Goal: Task Accomplishment & Management: Use online tool/utility

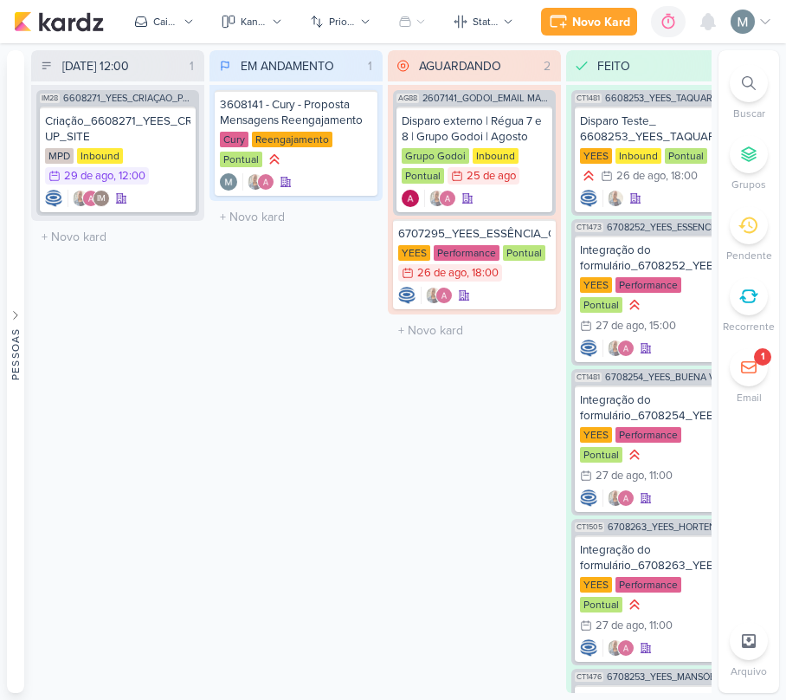
click at [351, 402] on div "EM ANDAMENTO 1 Mover Para Esquerda Mover Para Direita [GEOGRAPHIC_DATA] 3608141…" at bounding box center [296, 371] width 173 height 642
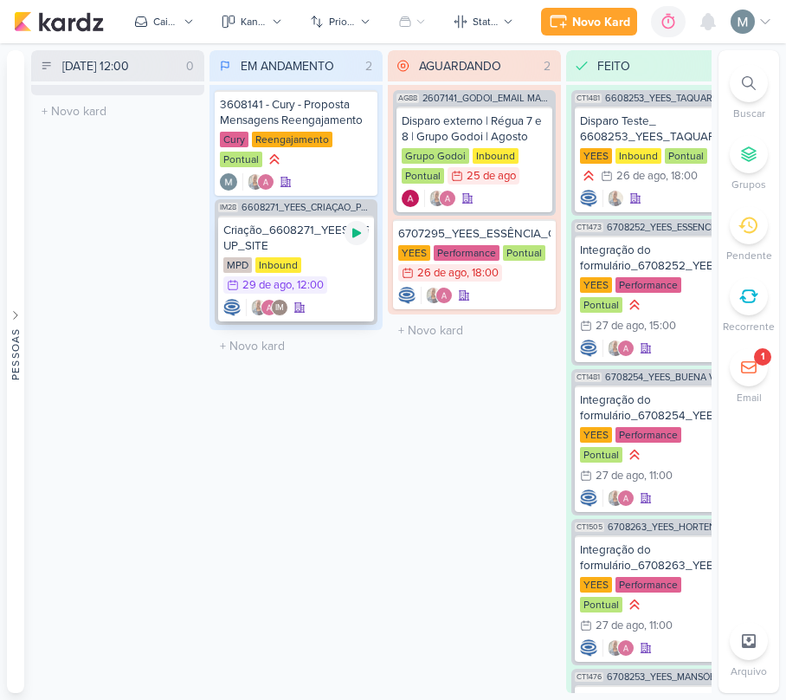
click at [358, 232] on icon at bounding box center [356, 234] width 9 height 10
click at [749, 375] on icon at bounding box center [748, 366] width 17 height 17
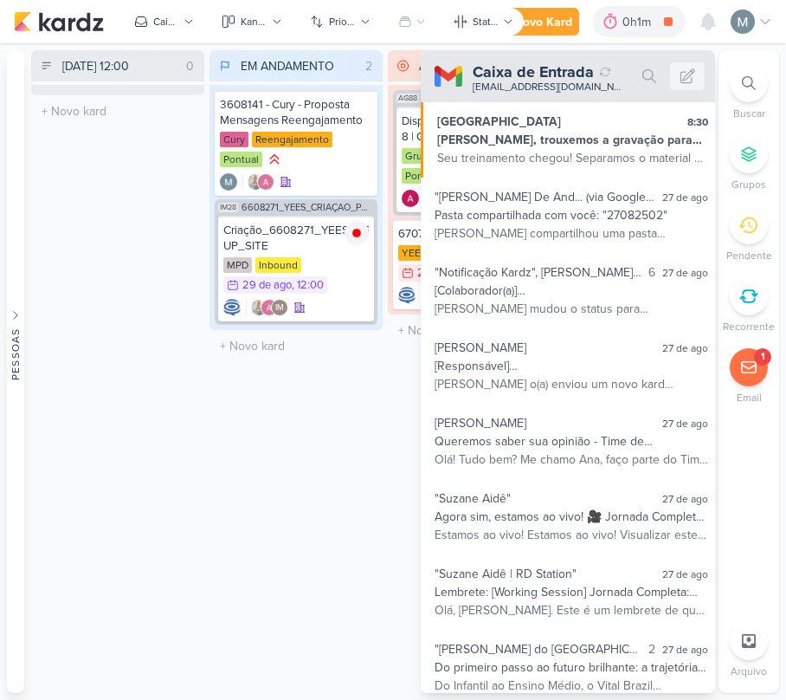
click at [286, 532] on div "EM ANDAMENTO 2 Mover Para Esquerda Mover Para Direita [GEOGRAPHIC_DATA] 3608141…" at bounding box center [296, 371] width 173 height 642
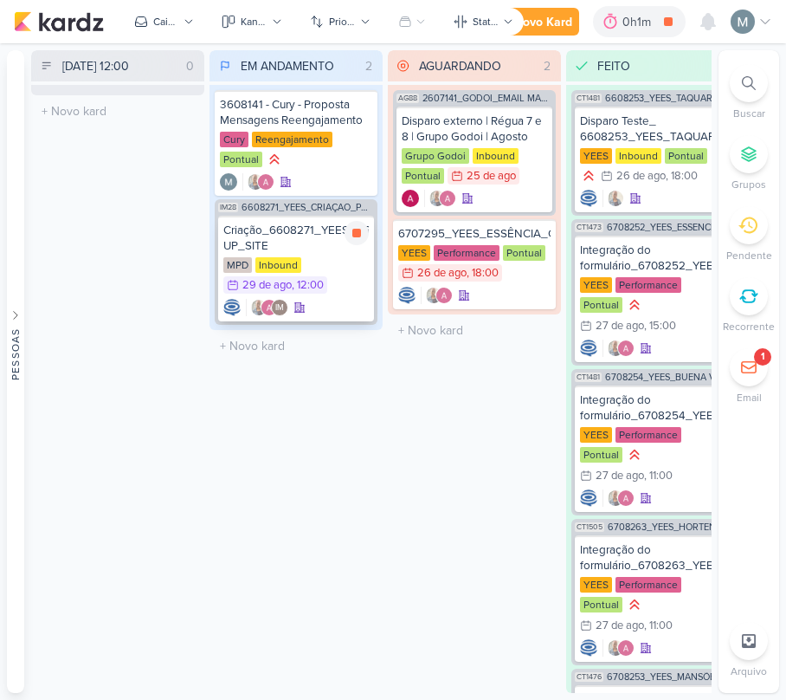
click at [336, 274] on div "MPD Inbound 29/8 [DATE] 12:00" at bounding box center [295, 276] width 145 height 38
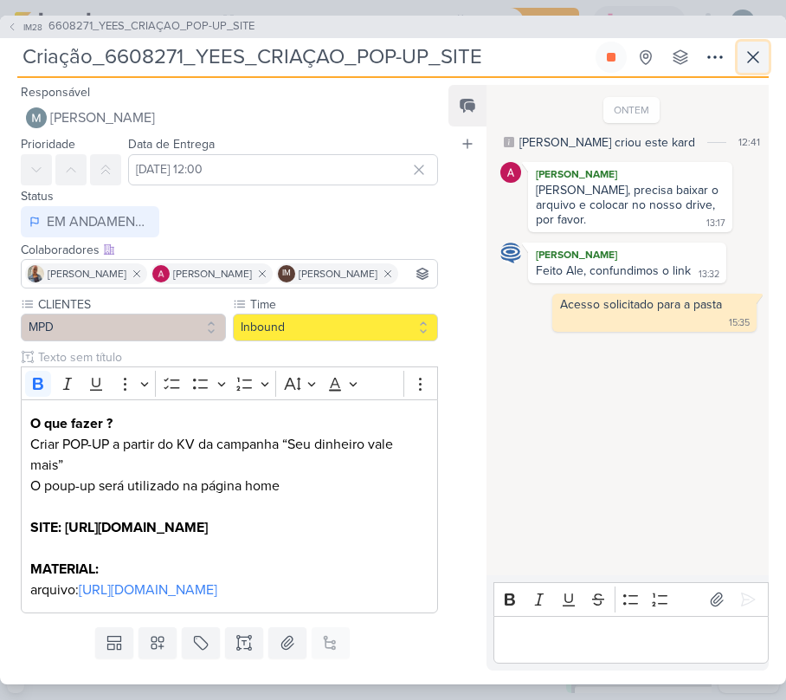
click at [750, 61] on icon at bounding box center [753, 57] width 21 height 21
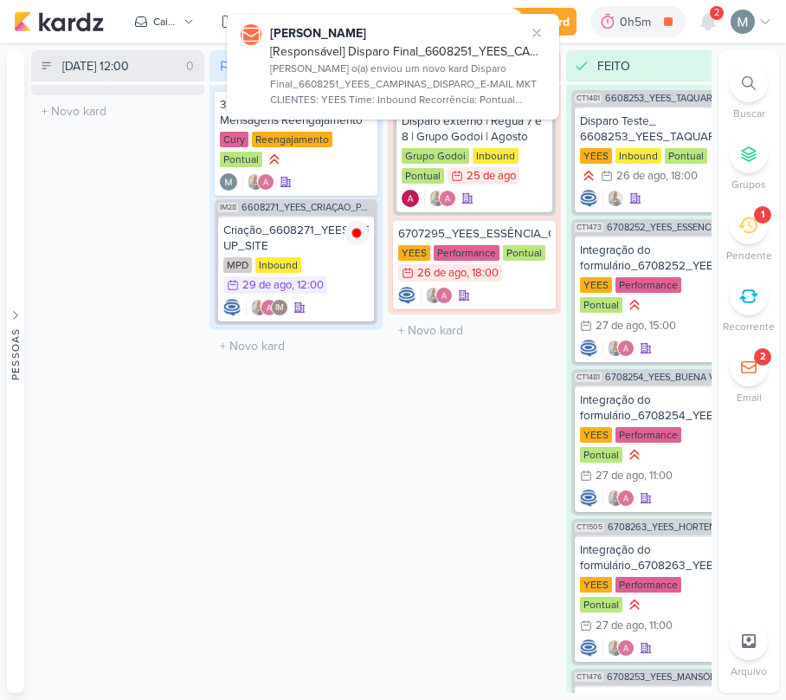
click at [741, 225] on icon at bounding box center [748, 225] width 19 height 16
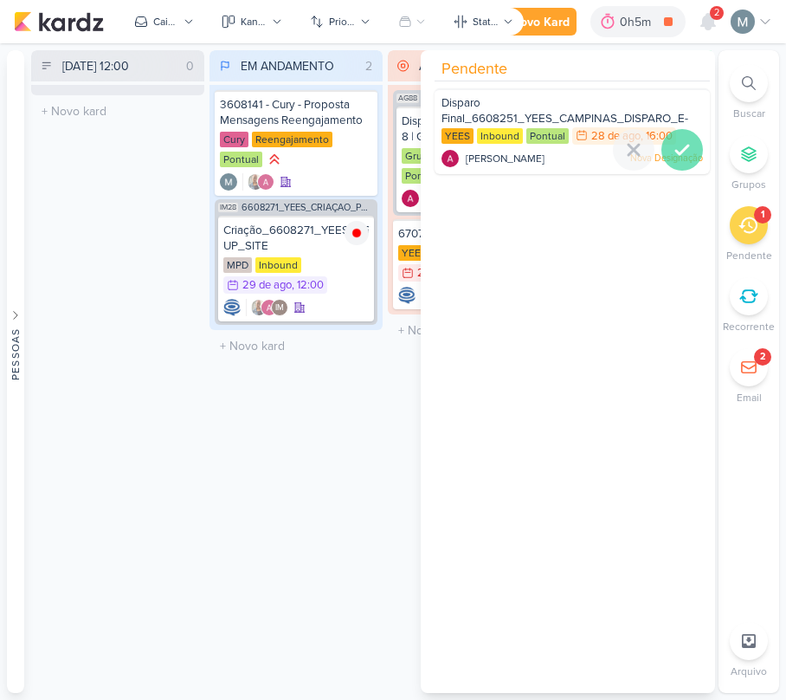
click at [682, 154] on icon at bounding box center [682, 149] width 21 height 21
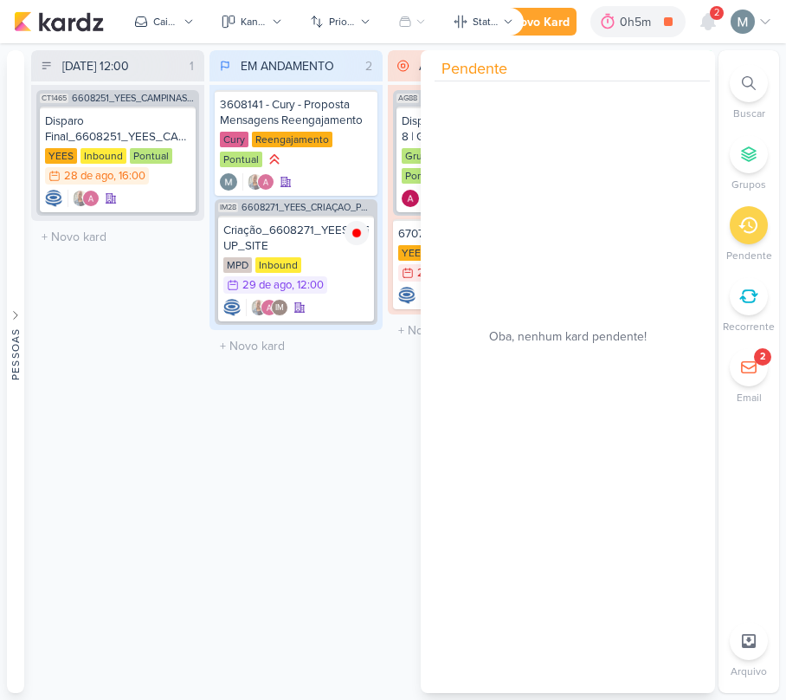
click at [292, 465] on div "EM ANDAMENTO 2 Mover Para Esquerda Mover Para Direita [GEOGRAPHIC_DATA] 3608141…" at bounding box center [296, 371] width 173 height 642
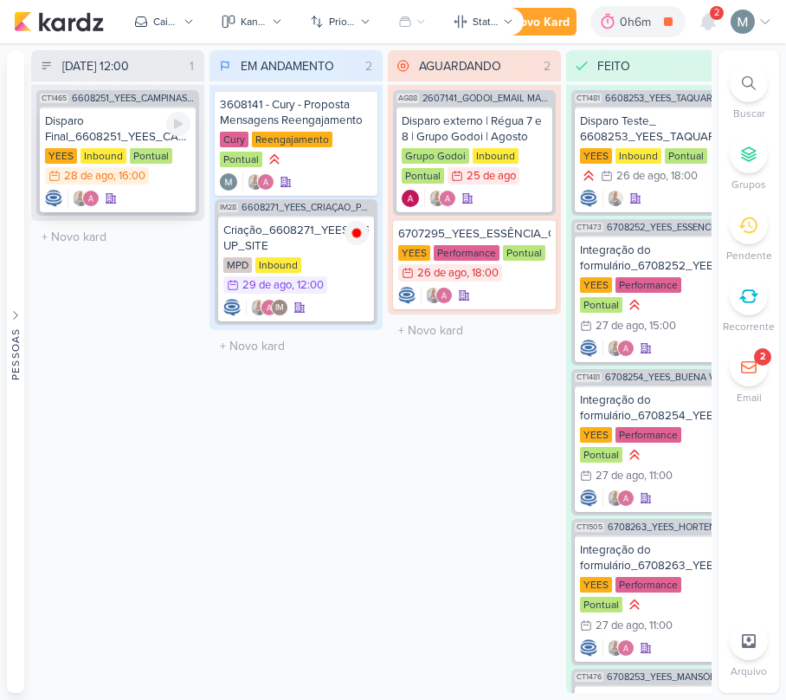
click at [182, 181] on div "YEES Inbound Pontual 28/8 [DATE] 16:00" at bounding box center [117, 167] width 145 height 38
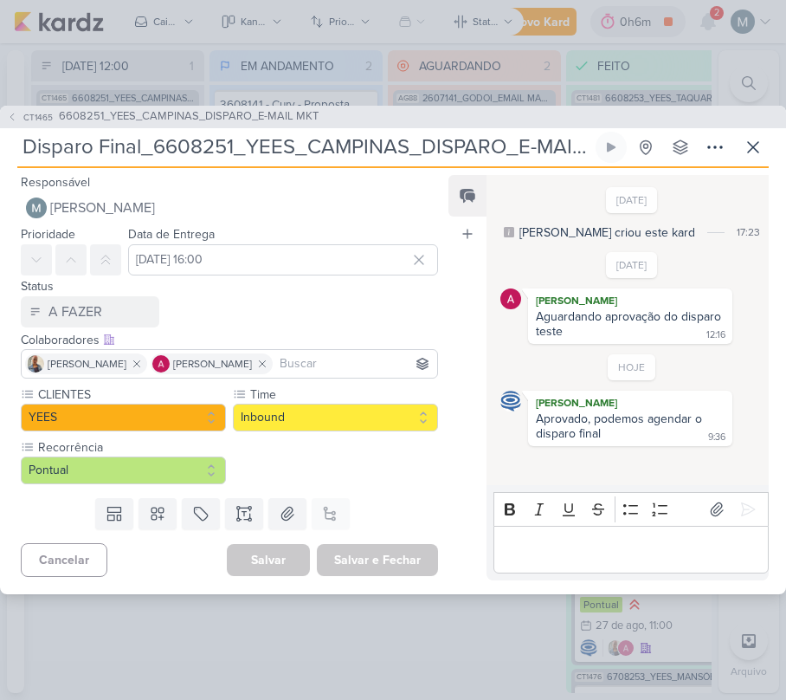
click at [578, 579] on div "Rich Text Editor Bold Italic Underline Strikethrough Bulleted List Numbered Lis…" at bounding box center [628, 532] width 282 height 94
click at [582, 558] on p "Editor editing area: main" at bounding box center [630, 549] width 257 height 21
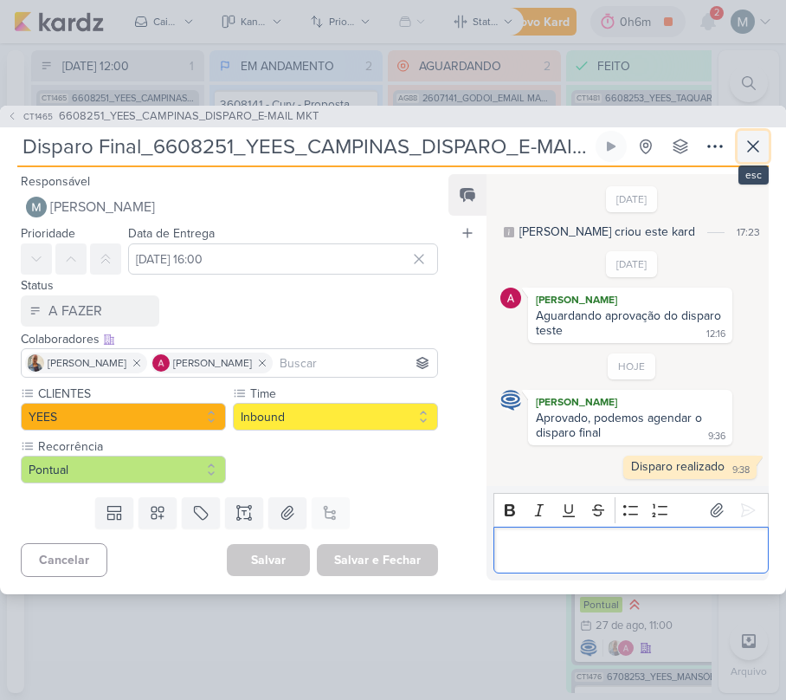
click at [750, 146] on icon at bounding box center [753, 146] width 21 height 21
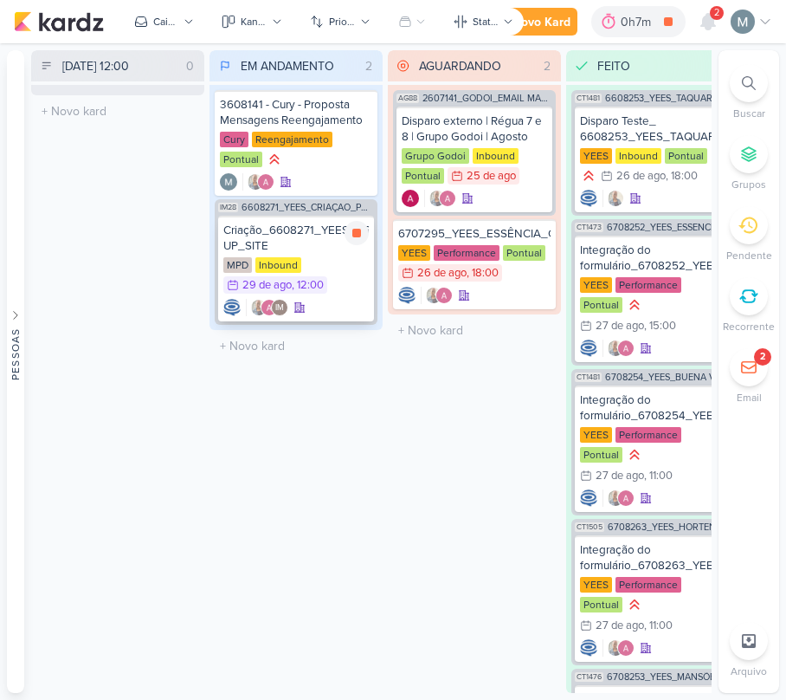
click at [263, 230] on div "Criação_6608271_YEES_CRIAÇAO_POP-UP_SITE" at bounding box center [295, 238] width 145 height 31
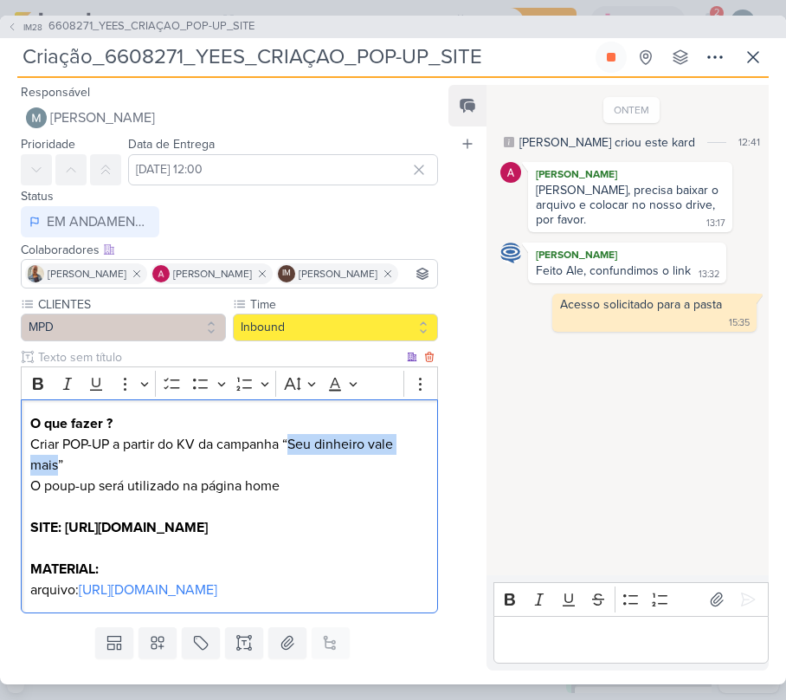
drag, startPoint x: 289, startPoint y: 473, endPoint x: 57, endPoint y: 492, distance: 232.8
click at [57, 492] on p "Criar POP-UP a partir do KV da campanha “Seu dinheiro vale mais” O poup-up será…" at bounding box center [229, 465] width 398 height 62
copy p "Seu dinheiro vale mais"
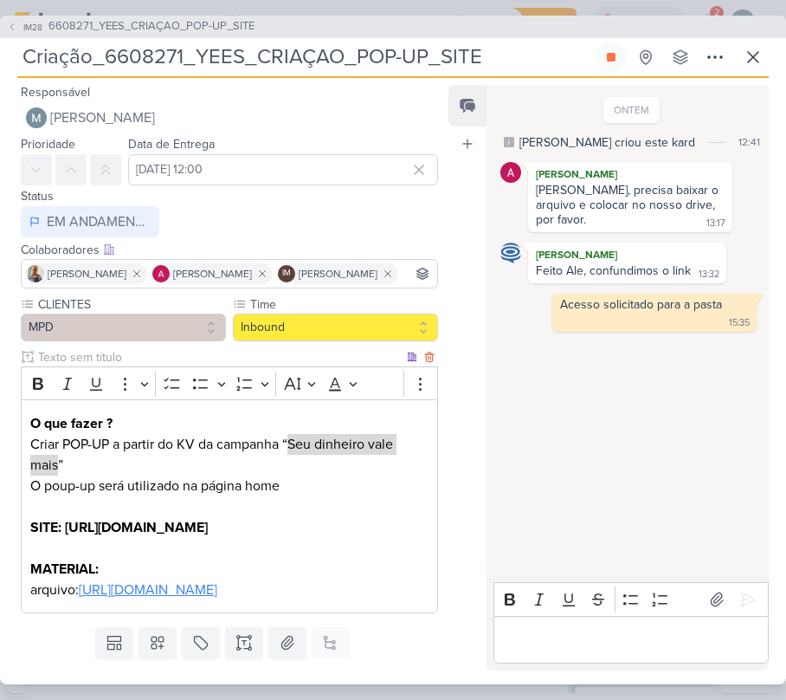
scroll to position [84, 0]
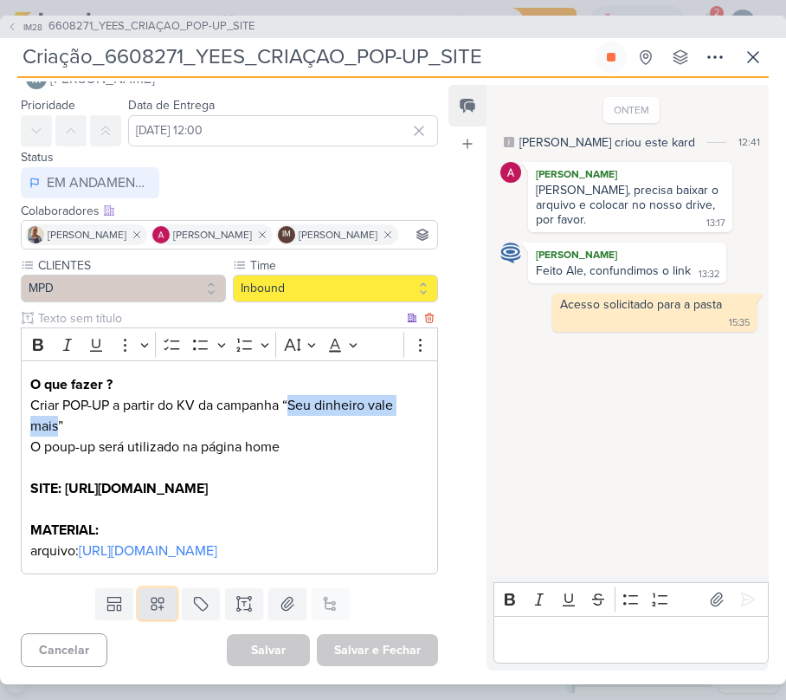
click at [149, 611] on icon at bounding box center [157, 603] width 17 height 17
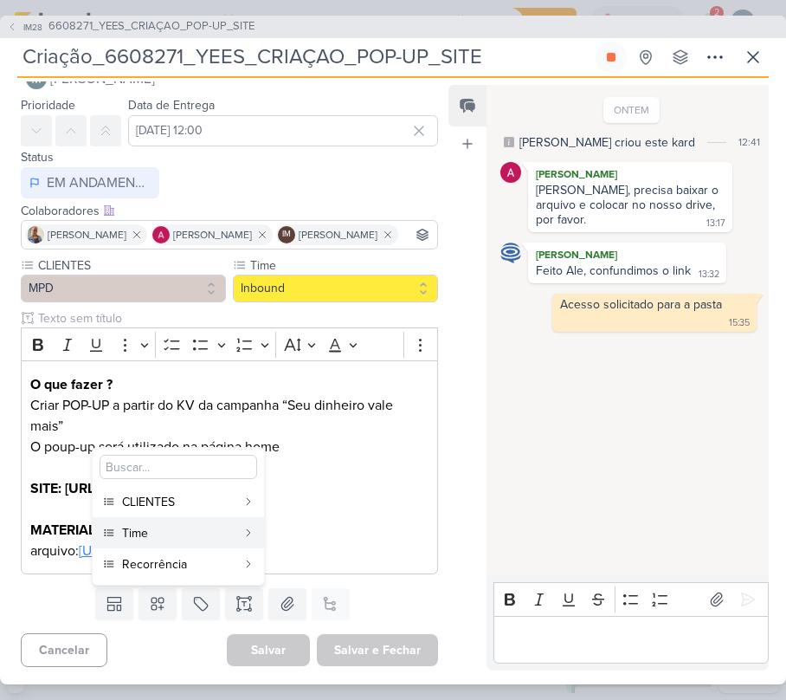
click at [68, 540] on p "arquivo: [URL][DOMAIN_NAME]" at bounding box center [229, 550] width 398 height 21
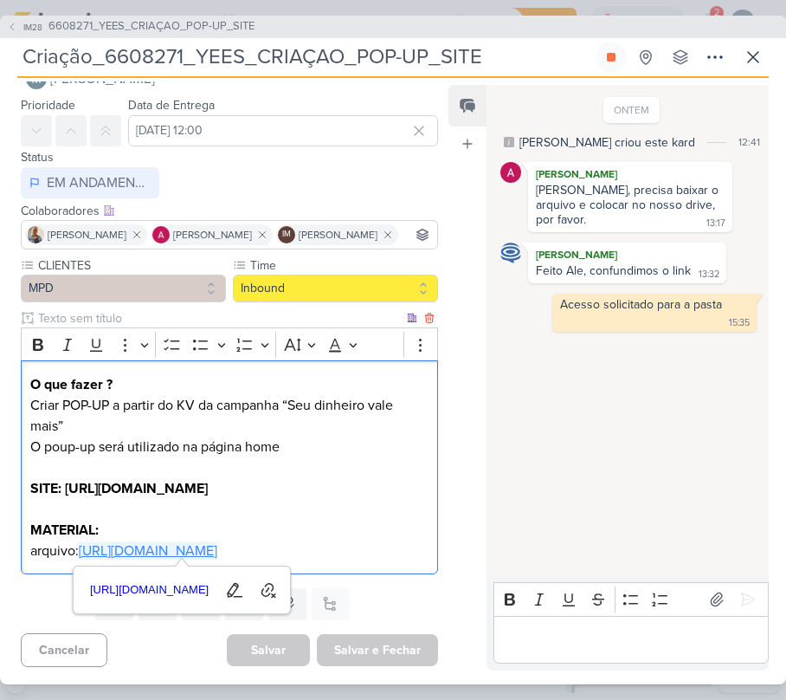
click at [79, 551] on link "[URL][DOMAIN_NAME]" at bounding box center [148, 550] width 139 height 17
click at [135, 274] on button "MPD" at bounding box center [123, 288] width 205 height 28
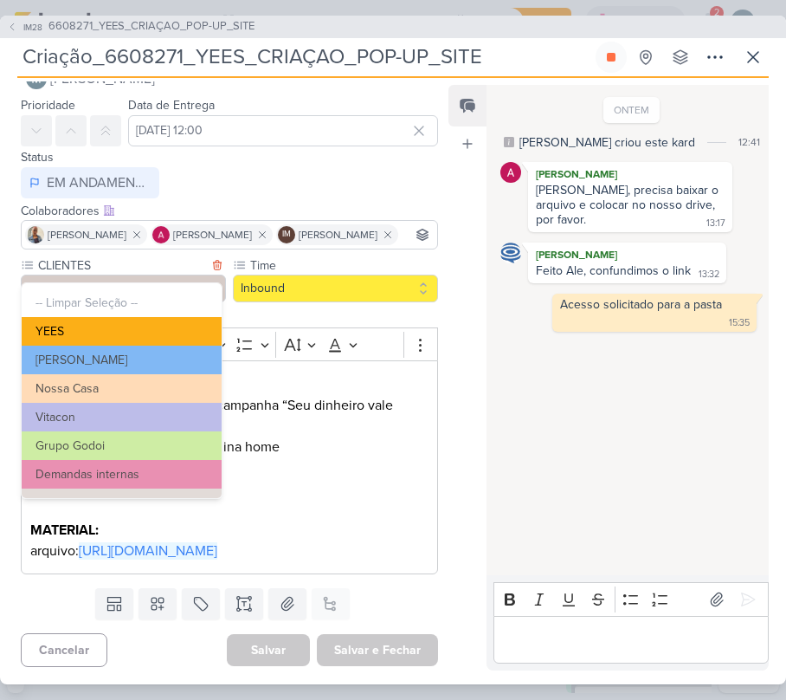
click at [95, 338] on button "YEES" at bounding box center [122, 331] width 200 height 29
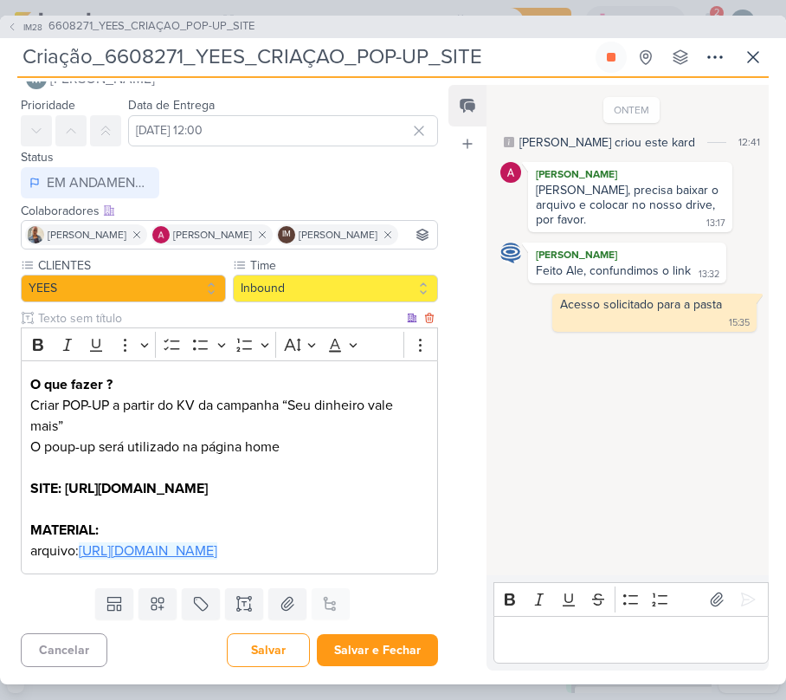
click at [97, 542] on link "[URL][DOMAIN_NAME]" at bounding box center [148, 550] width 139 height 17
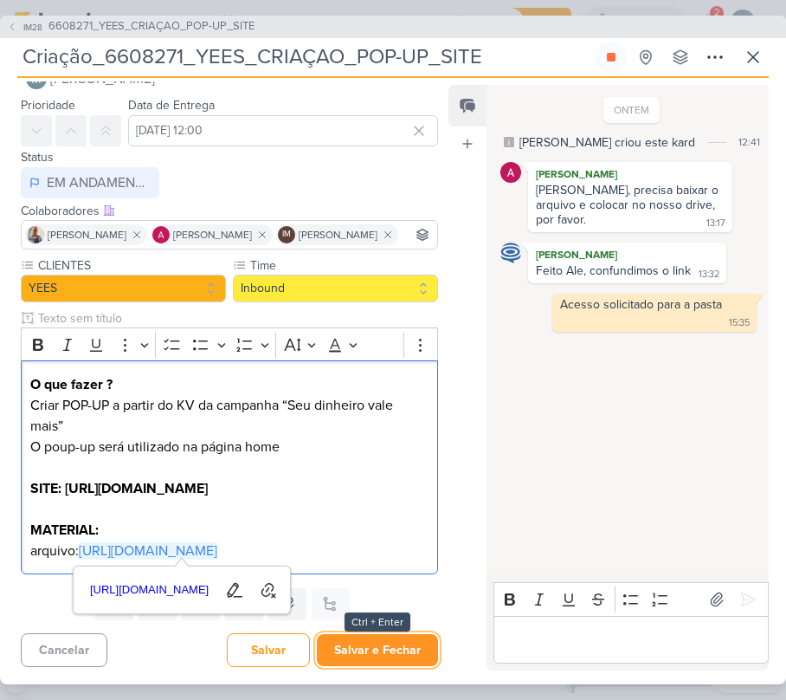
click at [385, 651] on button "Salvar e Fechar" at bounding box center [377, 650] width 121 height 32
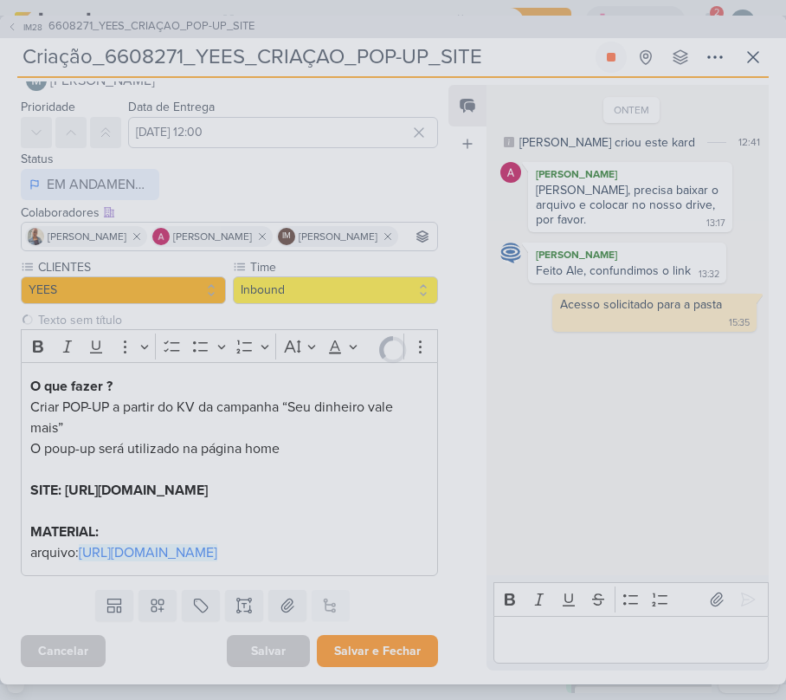
scroll to position [84, 0]
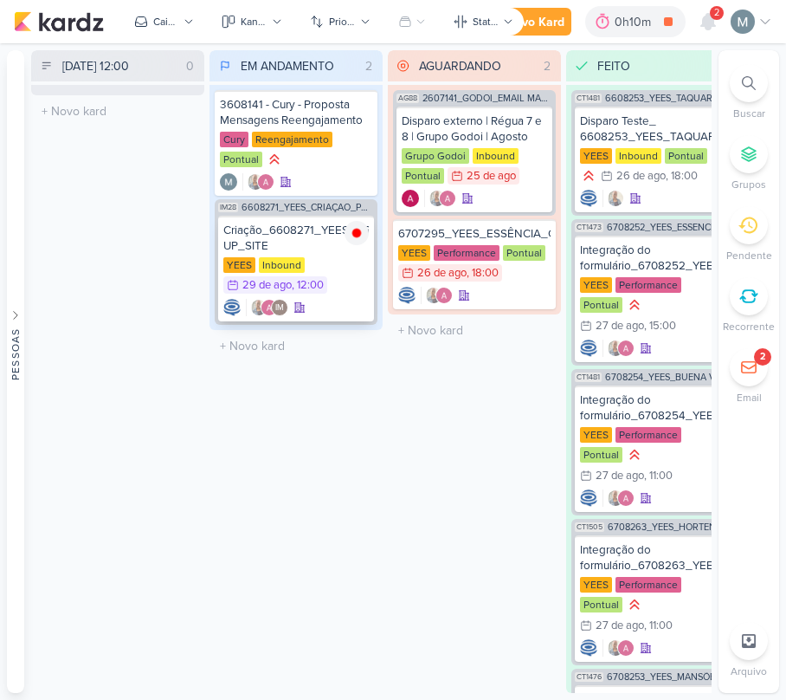
click at [307, 250] on div "Criação_6608271_YEES_CRIAÇAO_POP-UP_SITE" at bounding box center [295, 238] width 145 height 31
